Goal: Information Seeking & Learning: Check status

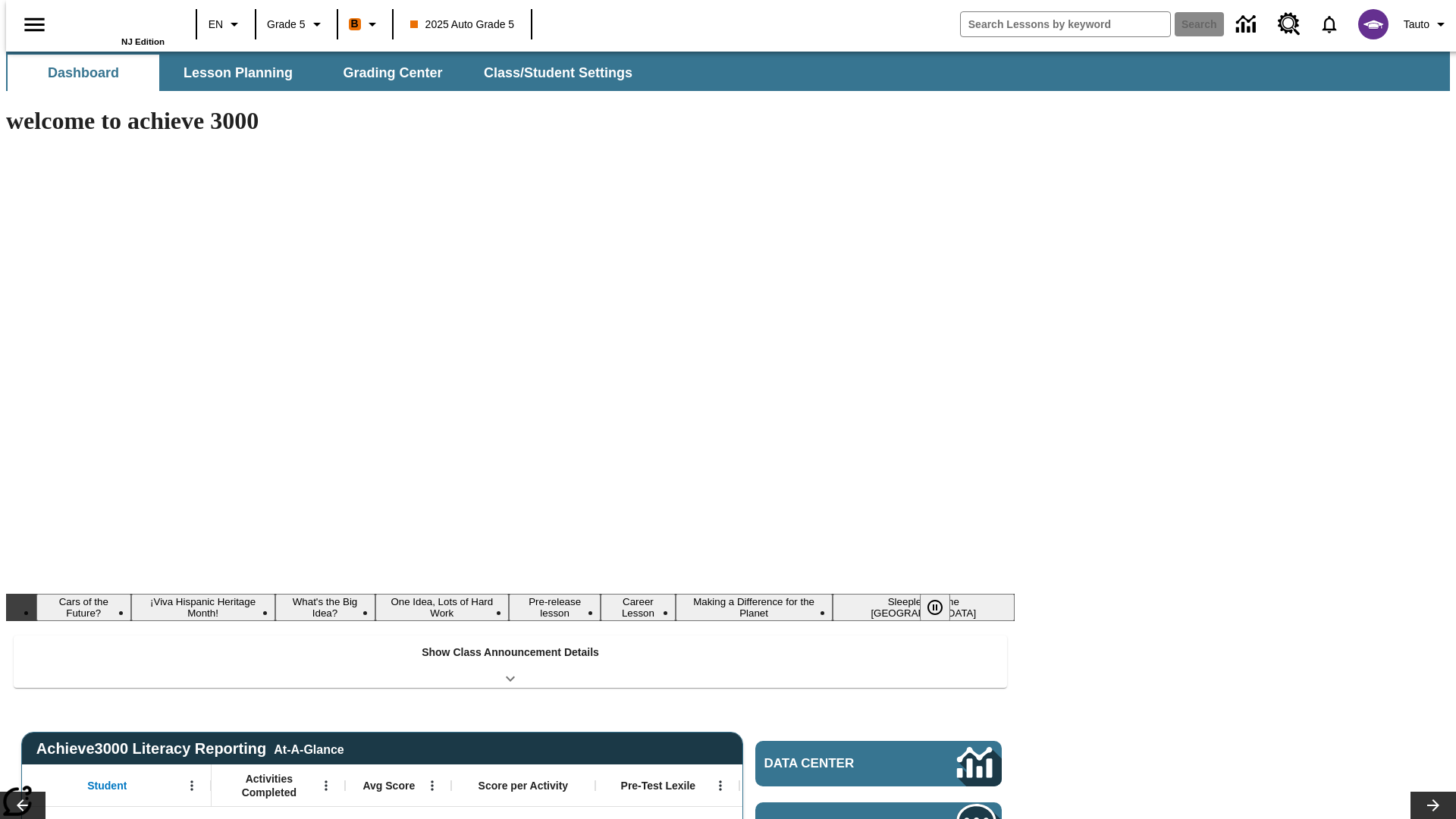
type input "-1"
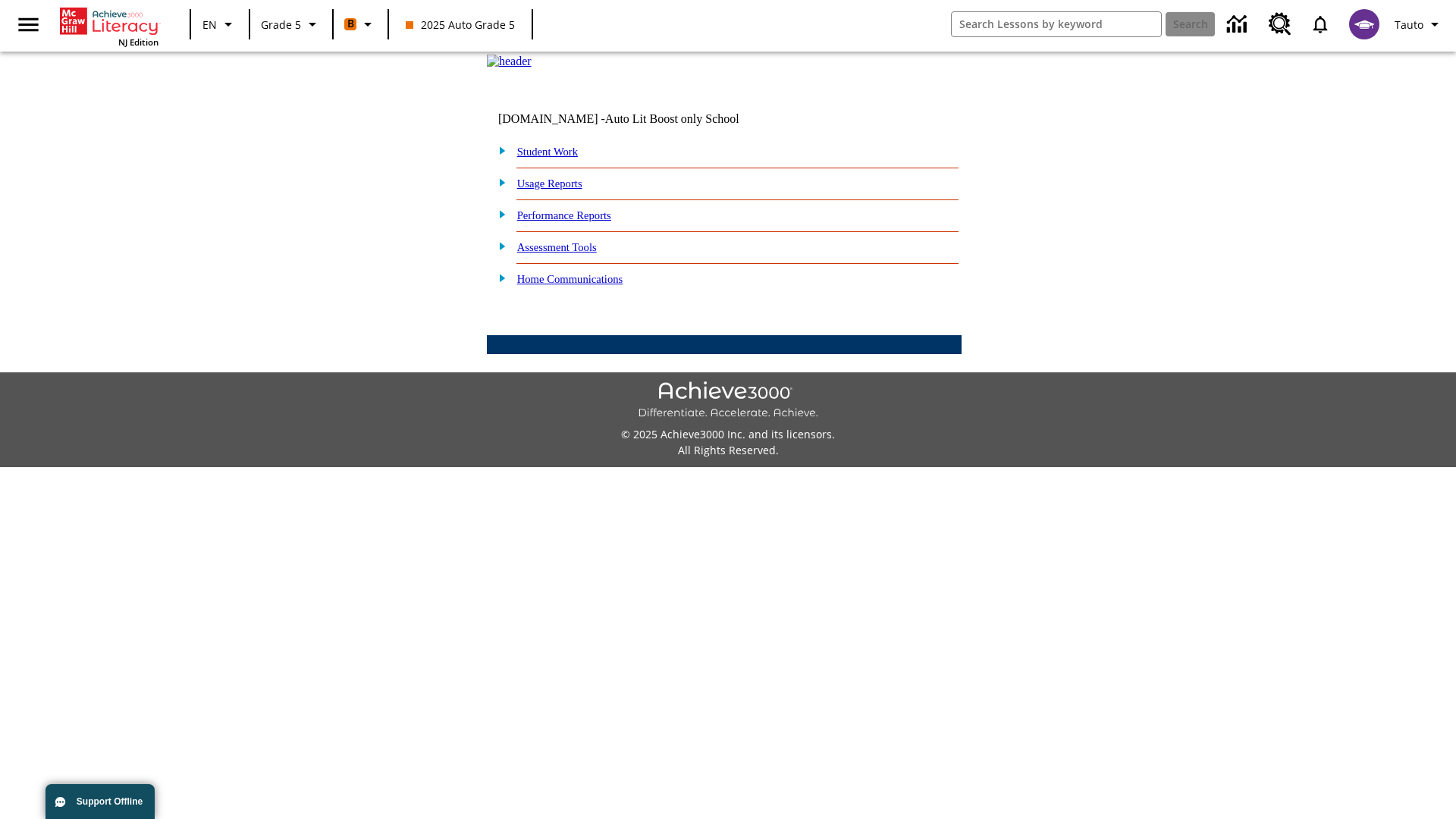
click at [557, 158] on link "Student Work" at bounding box center [547, 151] width 61 height 13
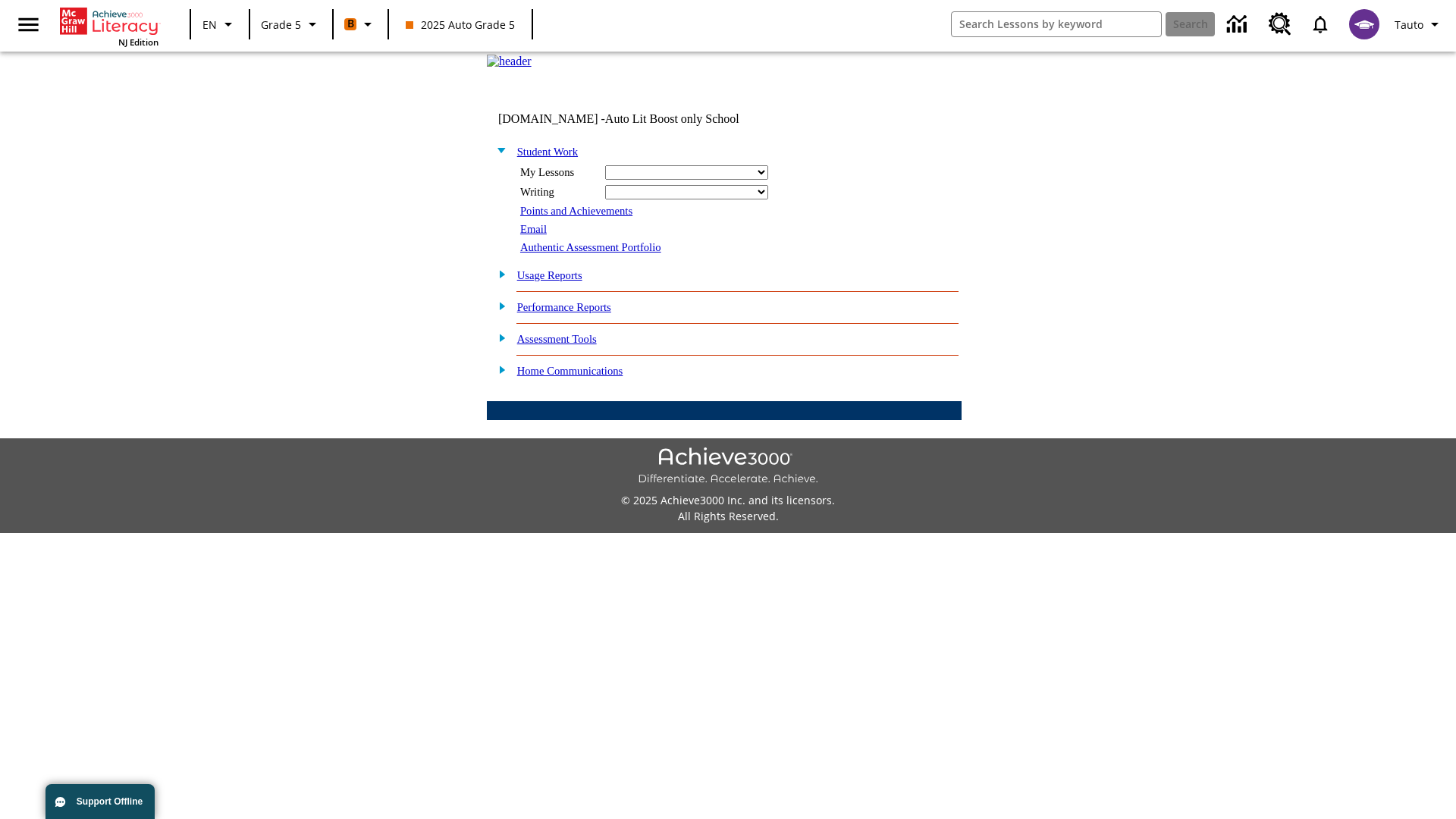
select select "/options/reports/?report_id=12&atype=1&section=2"
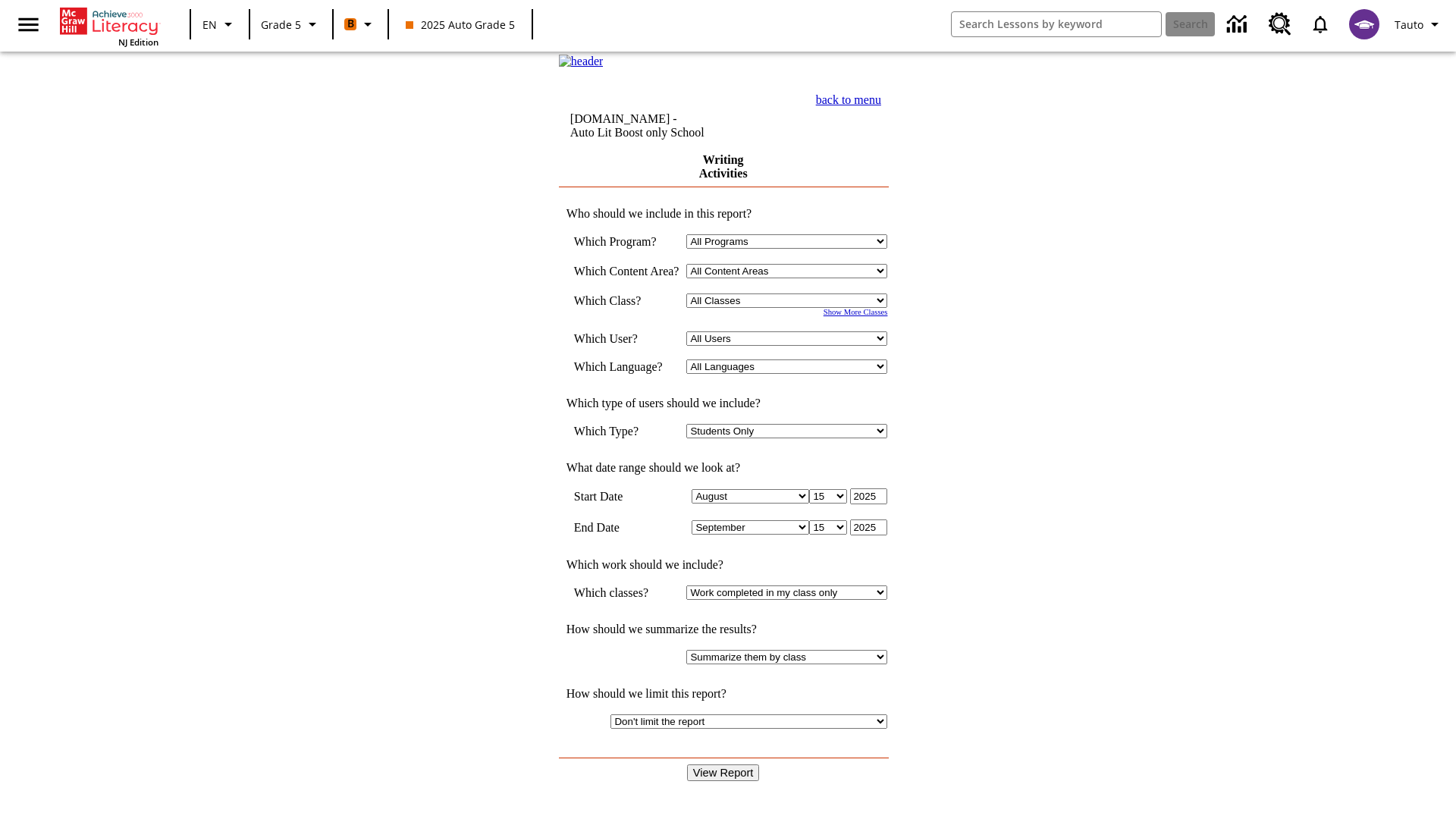
click at [792, 308] on select "Select a Class: All Classes 2025 Auto Grade 5 OL 2025 Auto Grade 6" at bounding box center [786, 301] width 201 height 14
select select "11133131"
